Goal: Transaction & Acquisition: Purchase product/service

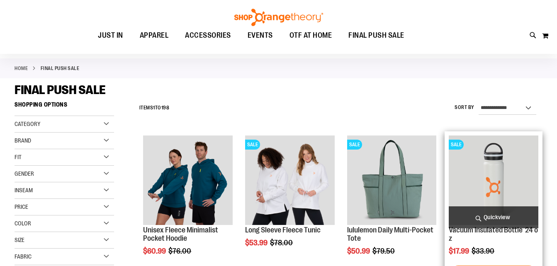
scroll to position [82, 0]
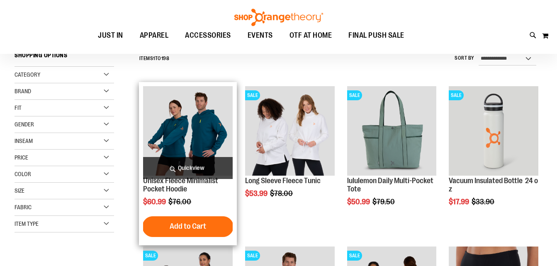
click at [195, 120] on img "product" at bounding box center [188, 131] width 90 height 90
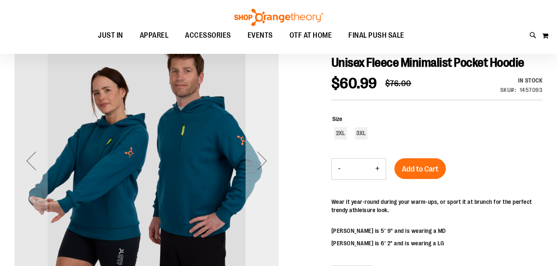
scroll to position [41, 0]
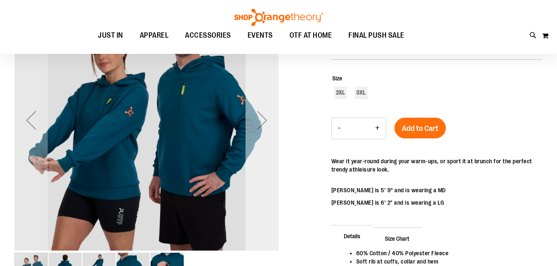
click at [264, 122] on div "Next" at bounding box center [261, 120] width 33 height 33
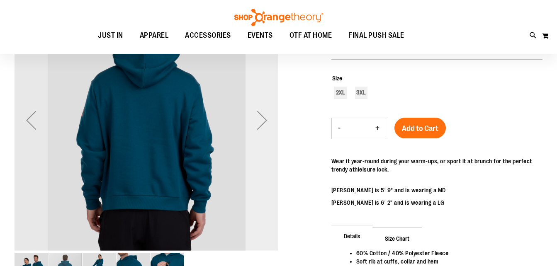
click at [264, 122] on div "Next" at bounding box center [261, 120] width 33 height 33
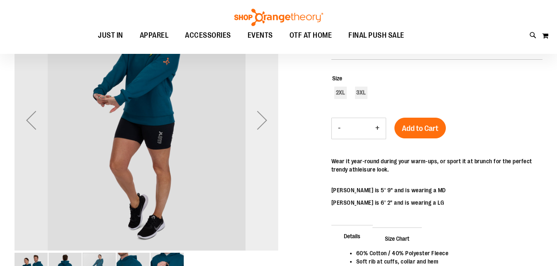
click at [264, 122] on div "Next" at bounding box center [261, 120] width 33 height 33
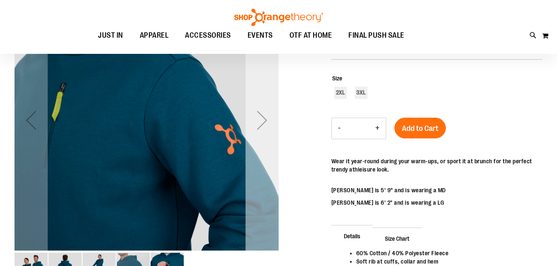
click at [264, 122] on div "Next" at bounding box center [261, 120] width 33 height 33
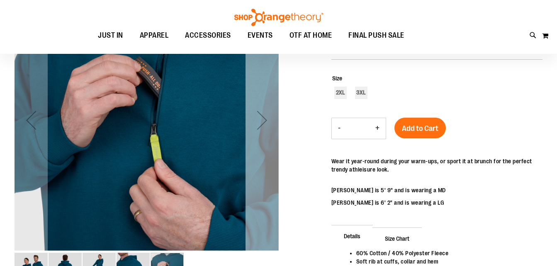
click at [264, 122] on div "Next" at bounding box center [261, 120] width 33 height 33
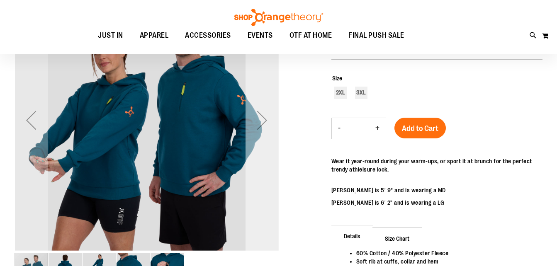
click at [264, 122] on div "Next" at bounding box center [261, 120] width 33 height 33
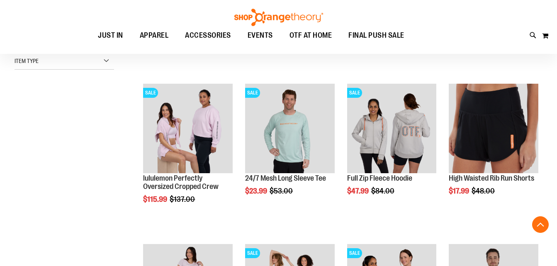
scroll to position [246, 0]
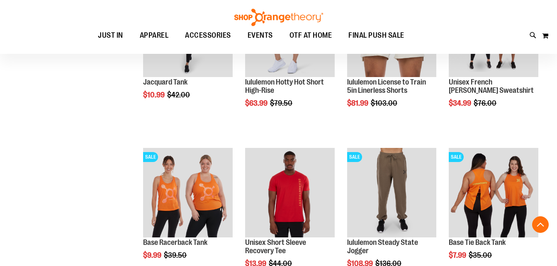
scroll to position [826, 0]
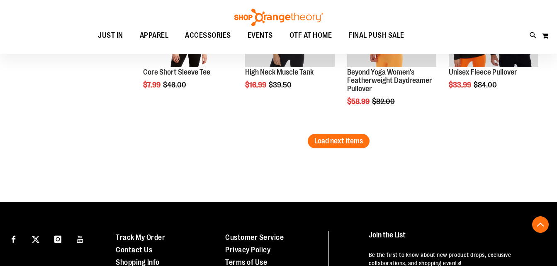
scroll to position [1489, 0]
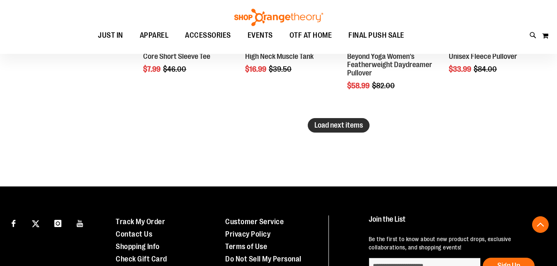
click at [327, 123] on span "Load next items" at bounding box center [338, 125] width 48 height 8
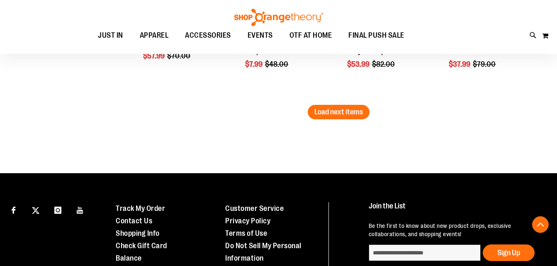
scroll to position [1986, 0]
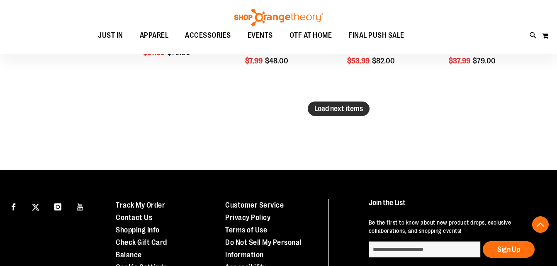
click at [334, 108] on span "Load next items" at bounding box center [338, 108] width 48 height 8
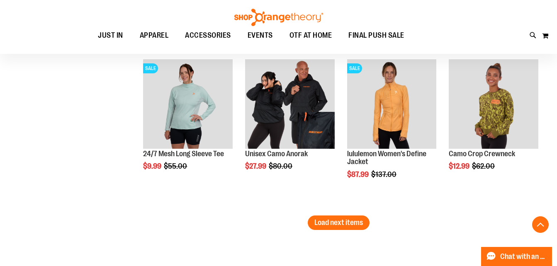
scroll to position [2359, 0]
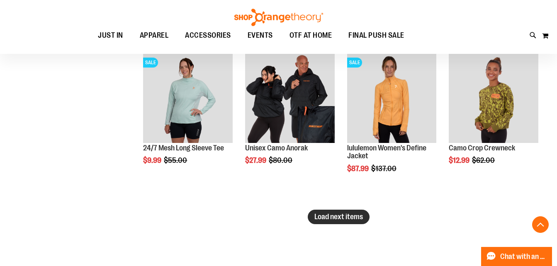
click at [345, 219] on span "Load next items" at bounding box center [338, 217] width 48 height 8
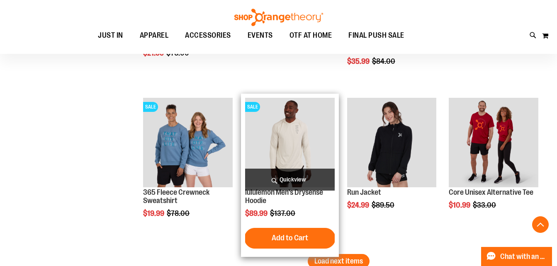
scroll to position [2939, 0]
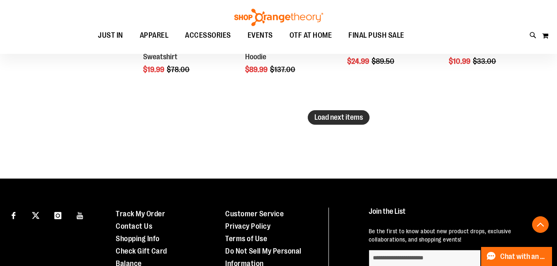
click at [339, 116] on span "Load next items" at bounding box center [338, 117] width 48 height 8
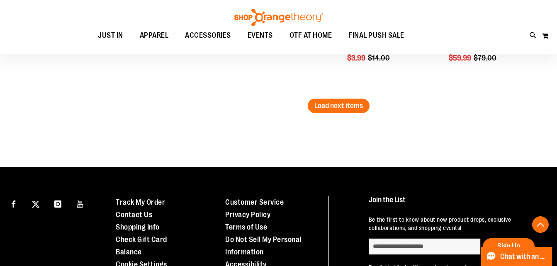
scroll to position [3437, 0]
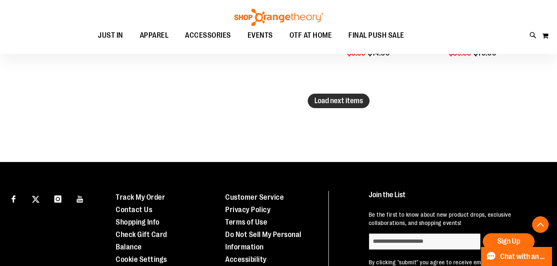
click at [335, 97] on span "Load next items" at bounding box center [338, 101] width 48 height 8
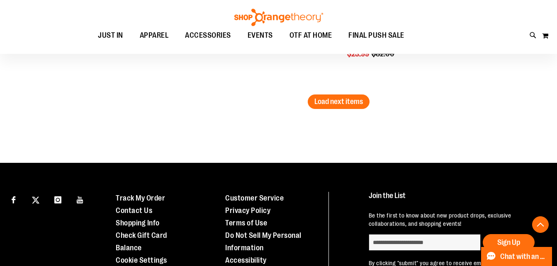
scroll to position [3851, 0]
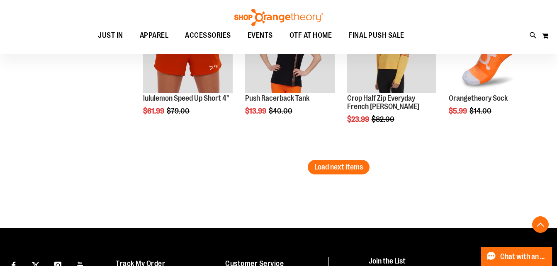
click at [333, 170] on span "Load next items" at bounding box center [338, 167] width 48 height 8
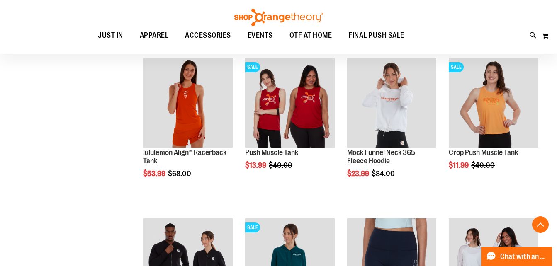
scroll to position [4183, 0]
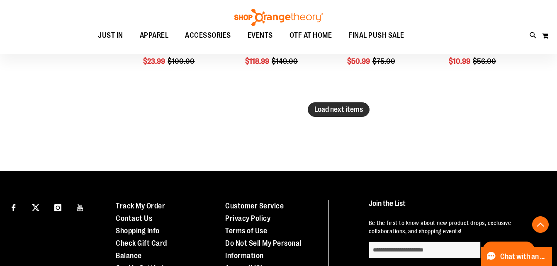
click at [339, 110] on span "Load next items" at bounding box center [338, 109] width 48 height 8
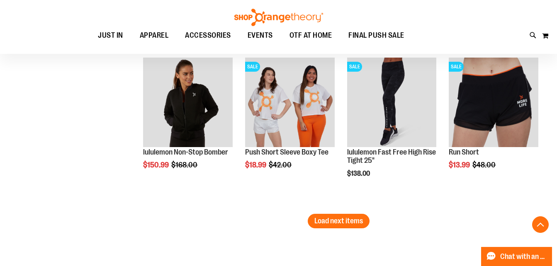
scroll to position [4846, 0]
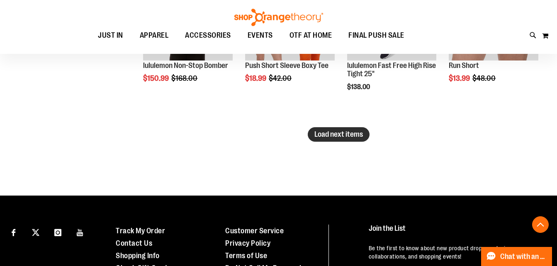
click at [332, 138] on span "Load next items" at bounding box center [338, 134] width 48 height 8
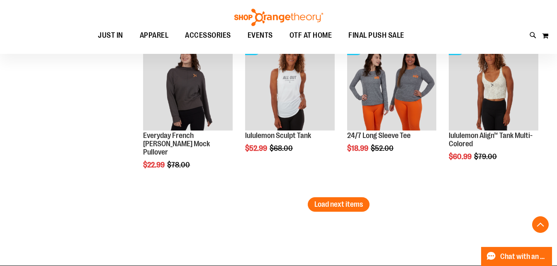
scroll to position [5343, 0]
